Goal: Find specific page/section: Find specific page/section

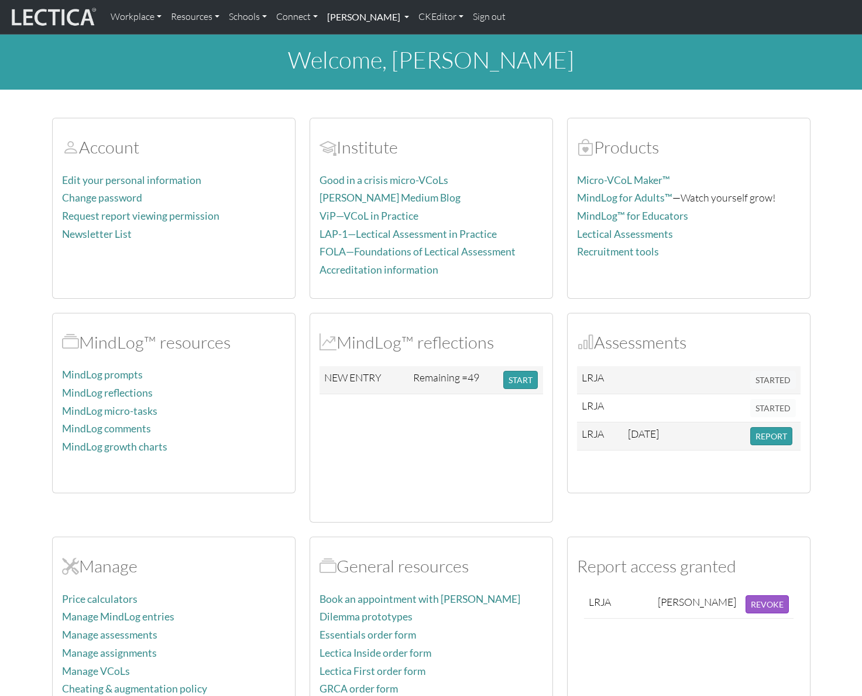
click at [414, 16] on link "[PERSON_NAME]" at bounding box center [368, 17] width 91 height 25
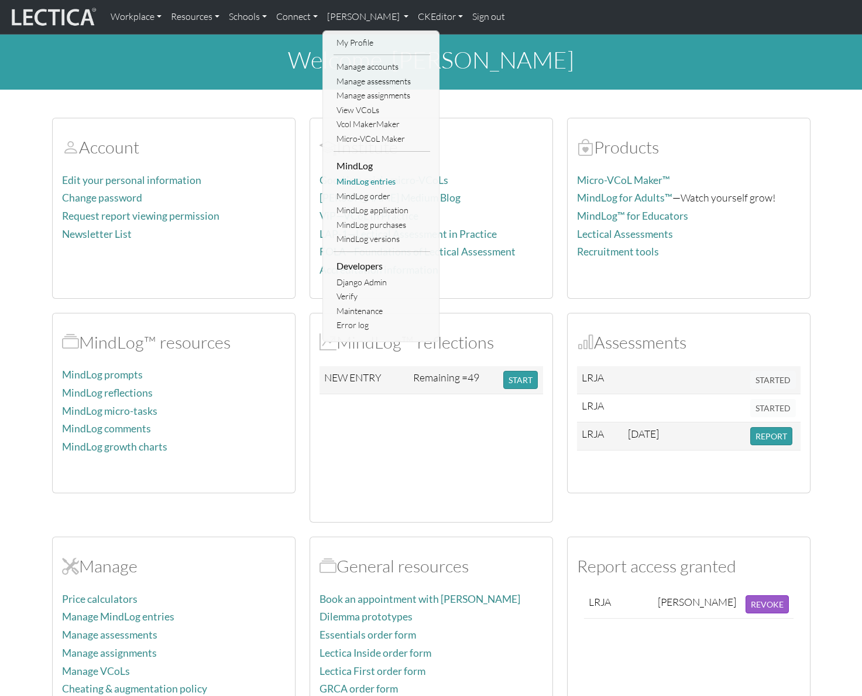
click at [381, 182] on link "MindLog entries" at bounding box center [382, 181] width 97 height 15
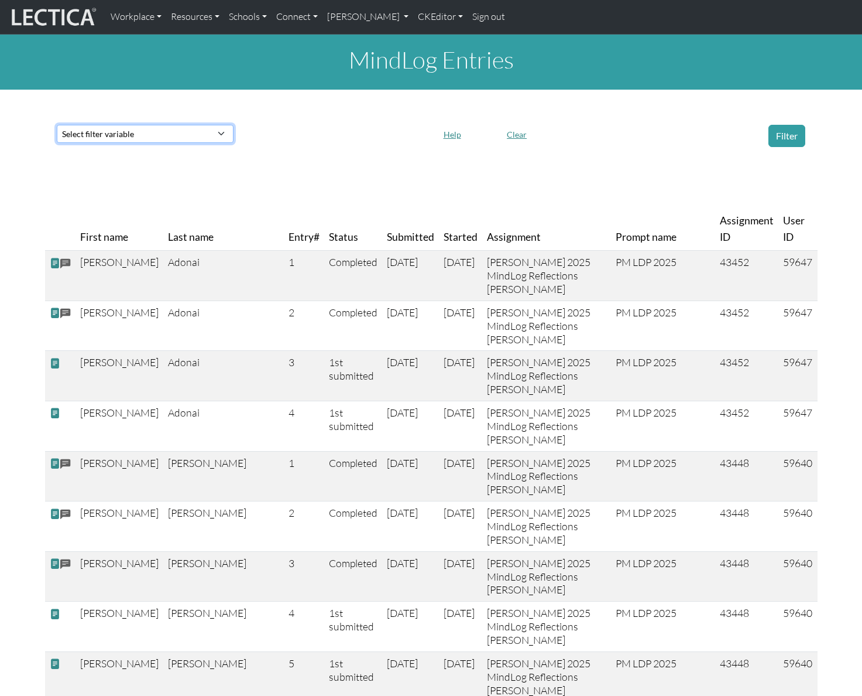
click at [181, 130] on select "Select filter variable First name Last name Entry# Status Submitted Started Ass…" at bounding box center [145, 134] width 177 height 18
select select "first_name"
click at [57, 143] on select "Select filter variable First name Last name Entry# Status Submitted Started Ass…" at bounding box center [145, 134] width 177 height 18
select select
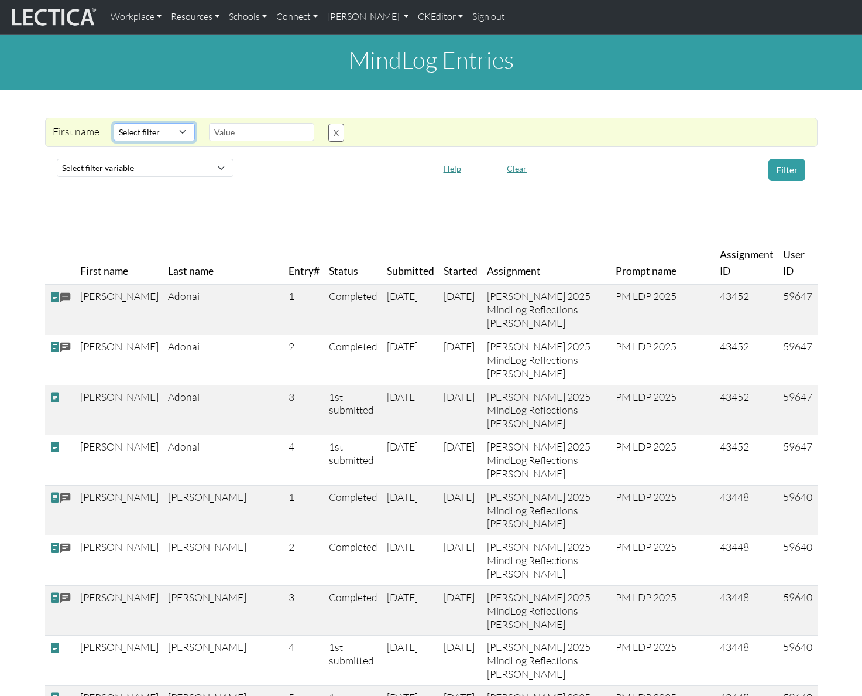
click at [169, 136] on select "Select filter Contains Equals Does not equal Starts with Ends with Matches regex" at bounding box center [154, 132] width 81 height 18
select select "icontains"
click at [114, 123] on select "Select filter Contains Equals Does not equal Starts with Ends with Matches regex" at bounding box center [154, 132] width 81 height 18
click at [255, 139] on input "text" at bounding box center [261, 132] width 105 height 18
type input "[PERSON_NAME]"
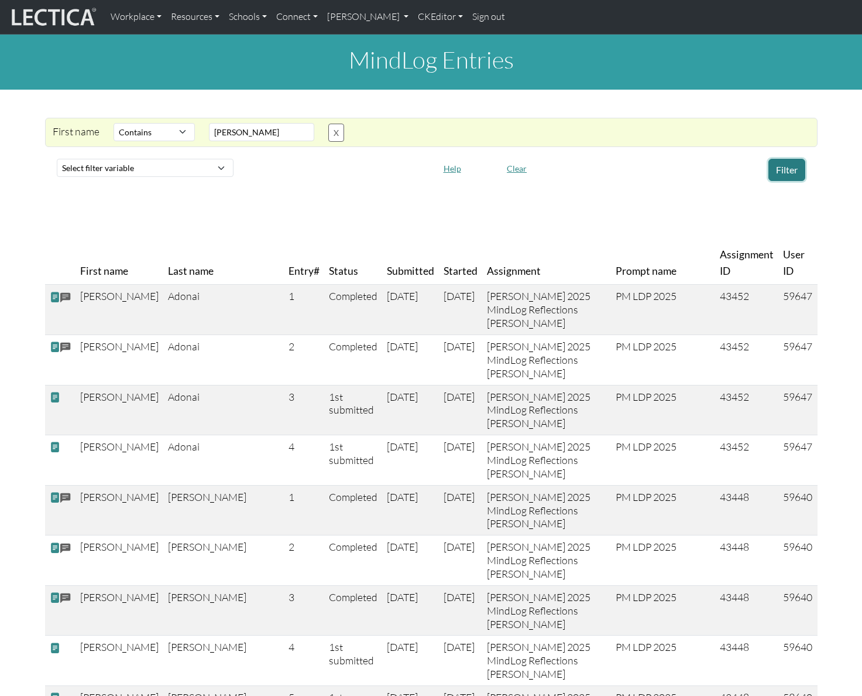
click at [791, 167] on button "Filter" at bounding box center [787, 170] width 37 height 22
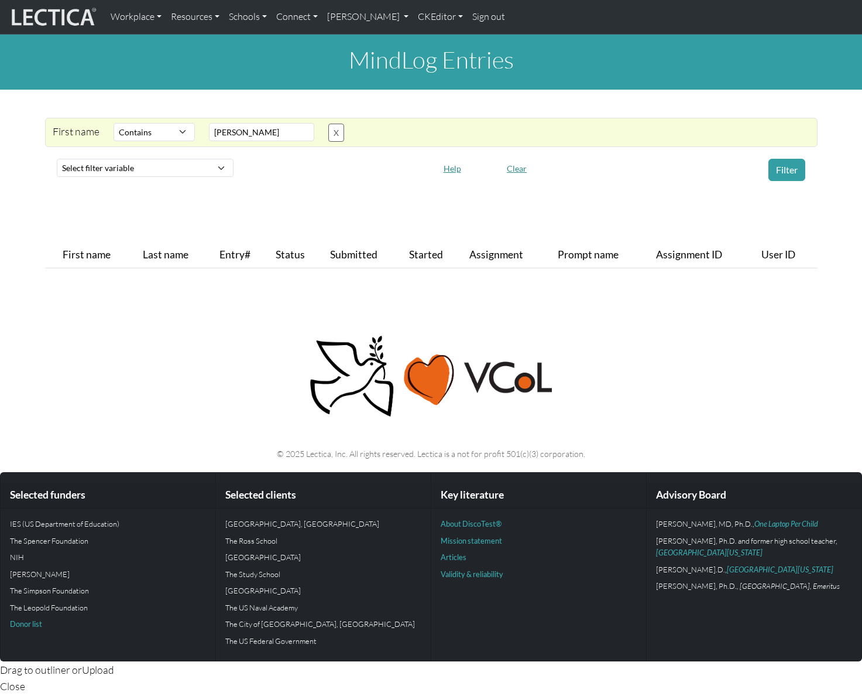
select select "icontains"
